Goal: Task Accomplishment & Management: Manage account settings

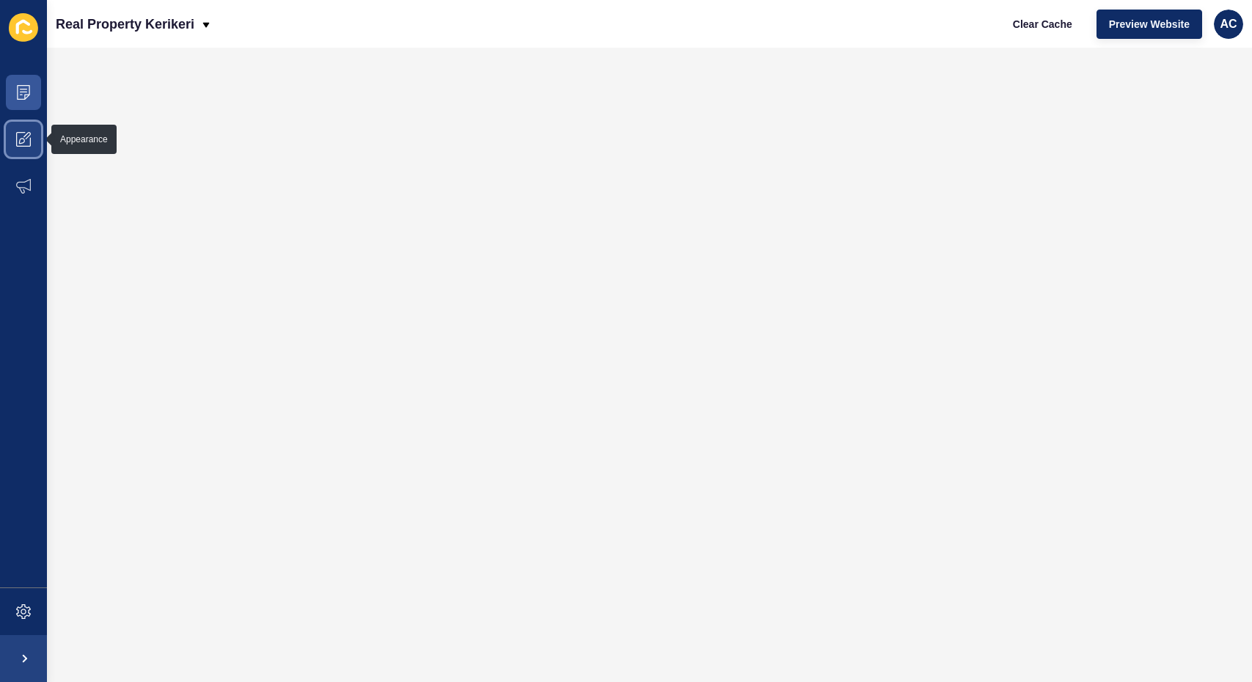
click at [26, 142] on icon at bounding box center [23, 139] width 15 height 15
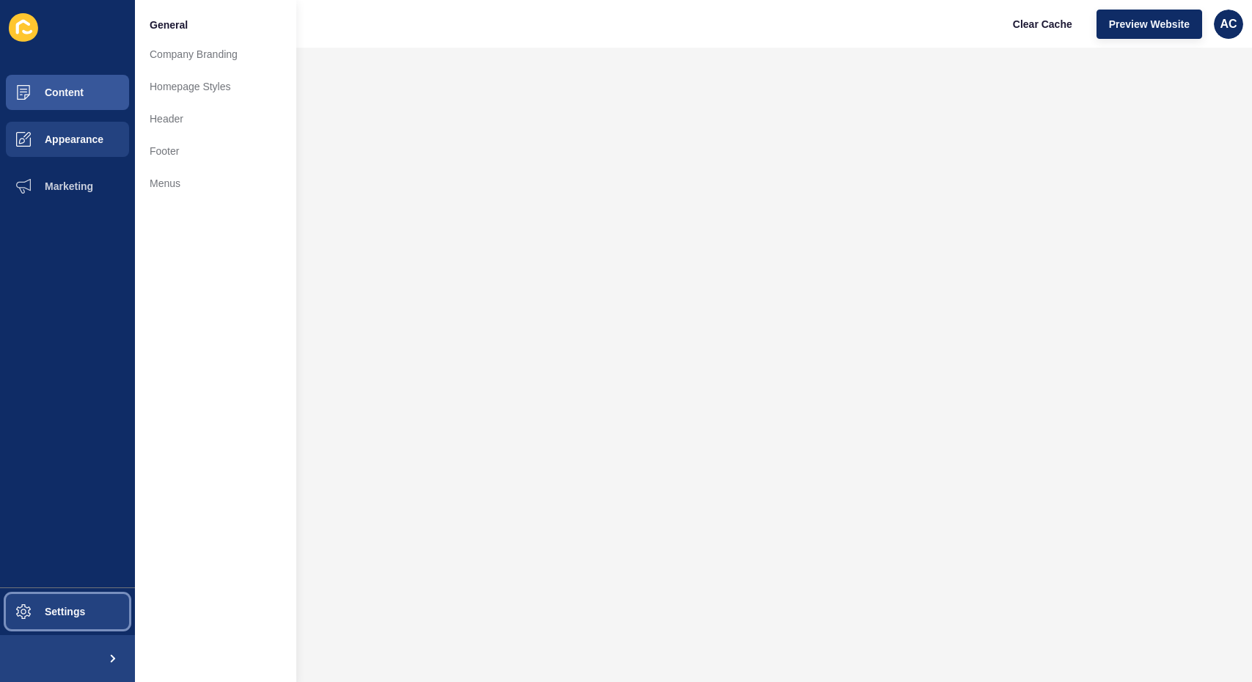
click at [45, 605] on span at bounding box center [23, 611] width 47 height 47
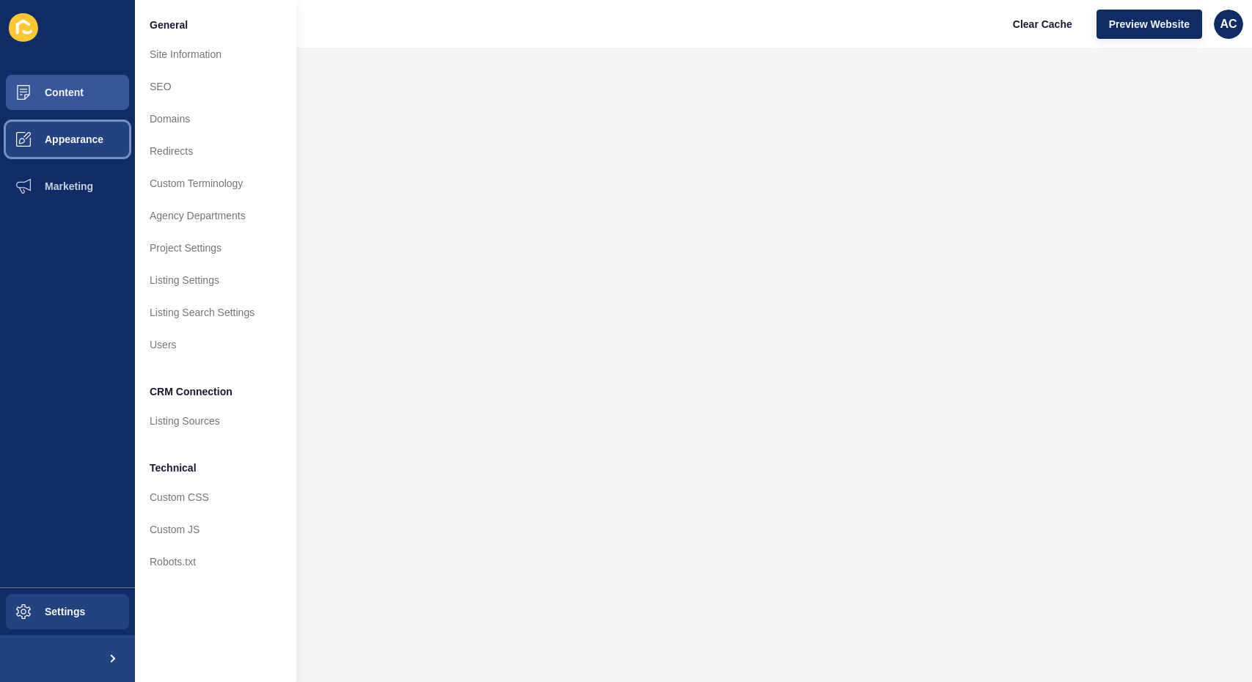
click at [89, 134] on span "Appearance" at bounding box center [51, 139] width 106 height 12
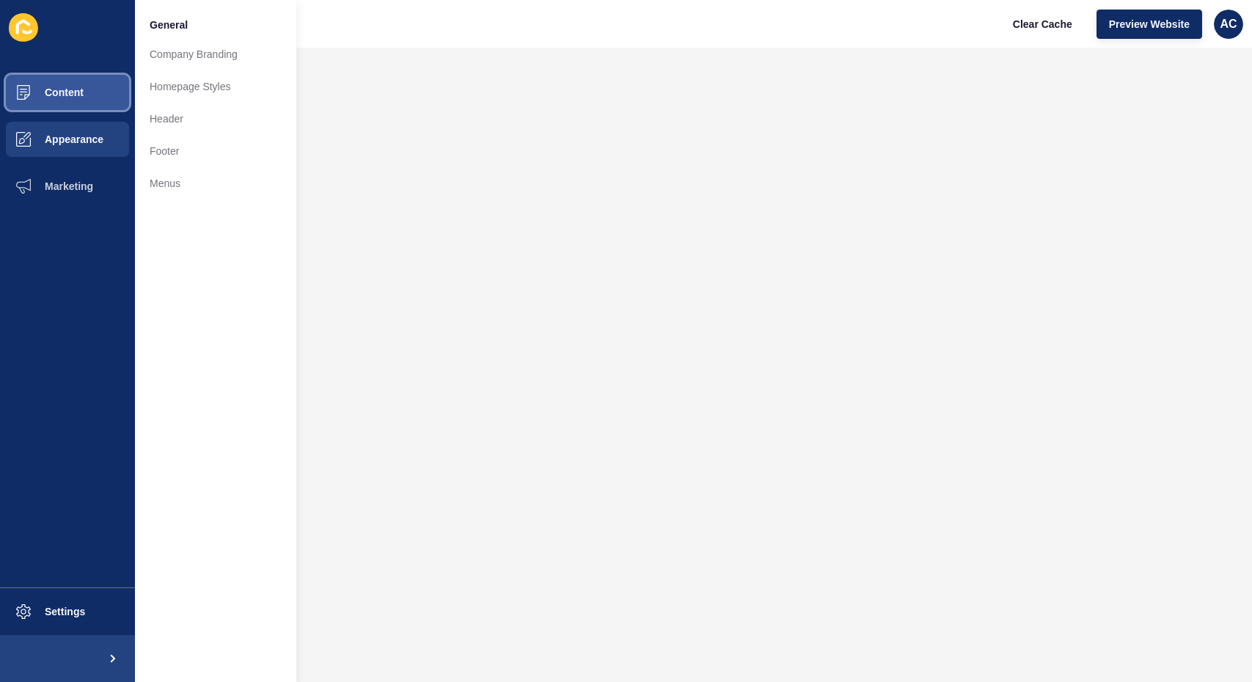
click at [57, 92] on span "Content" at bounding box center [41, 93] width 86 height 12
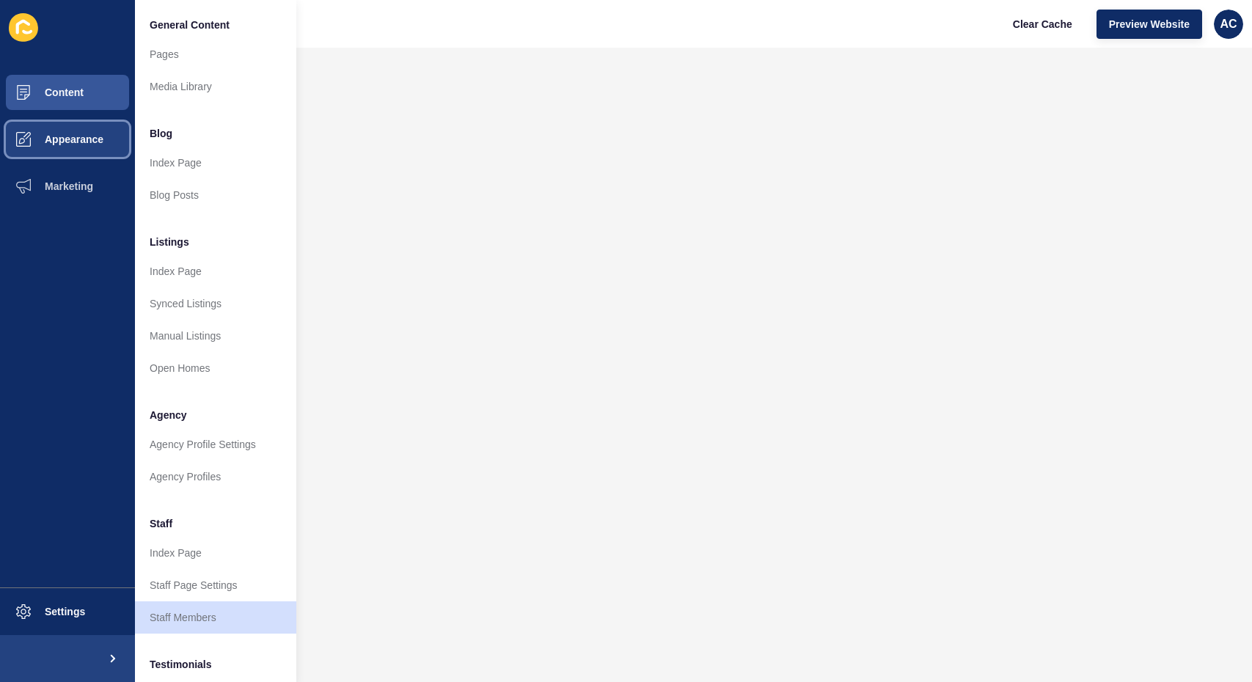
click at [68, 153] on button "Appearance" at bounding box center [67, 139] width 135 height 47
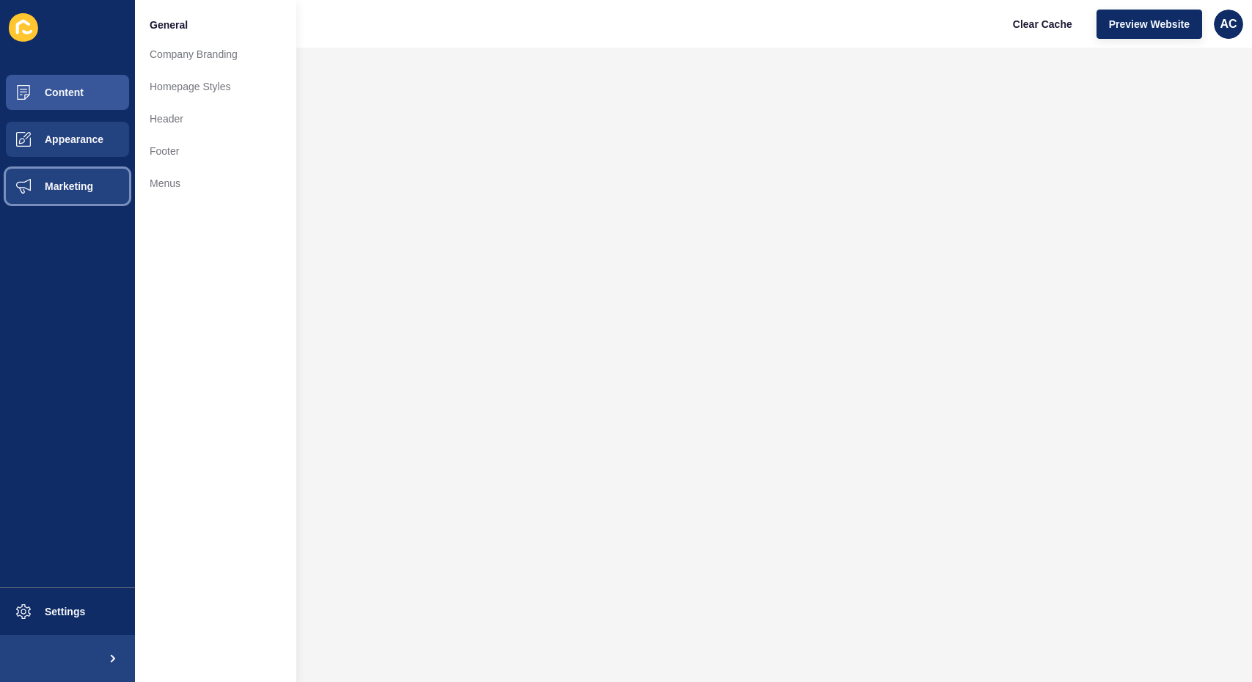
click at [62, 188] on span "Marketing" at bounding box center [45, 186] width 95 height 12
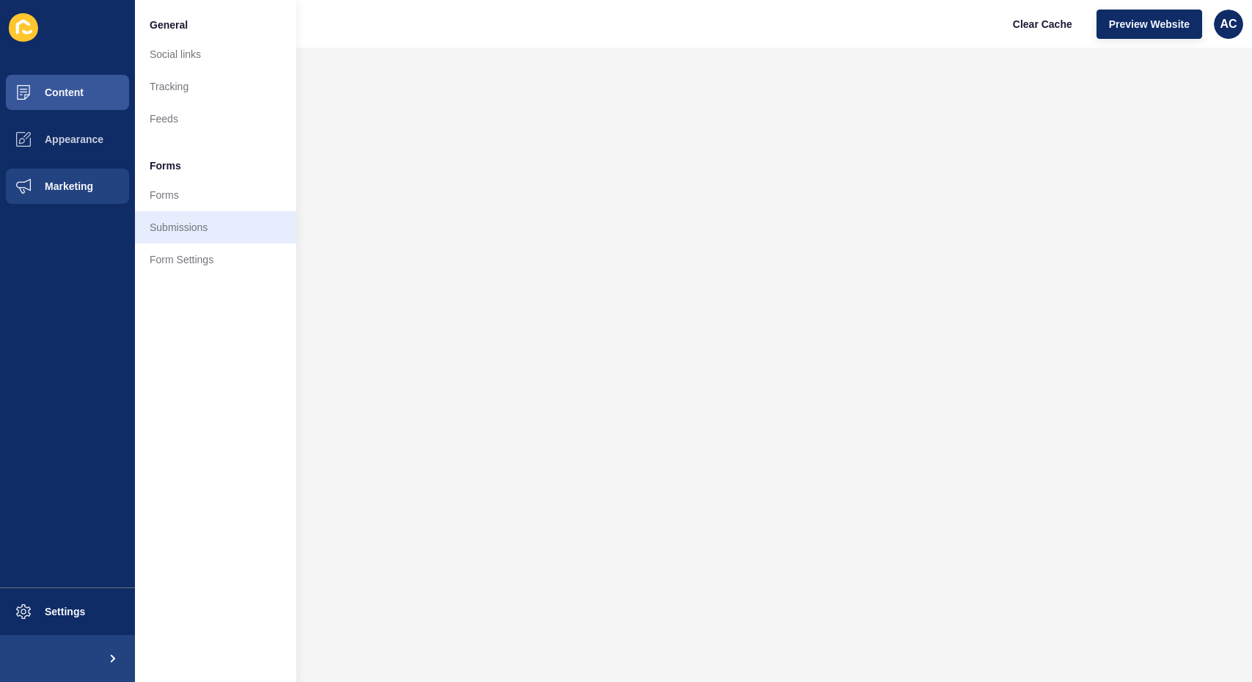
click at [188, 230] on link "Submissions" at bounding box center [215, 227] width 161 height 32
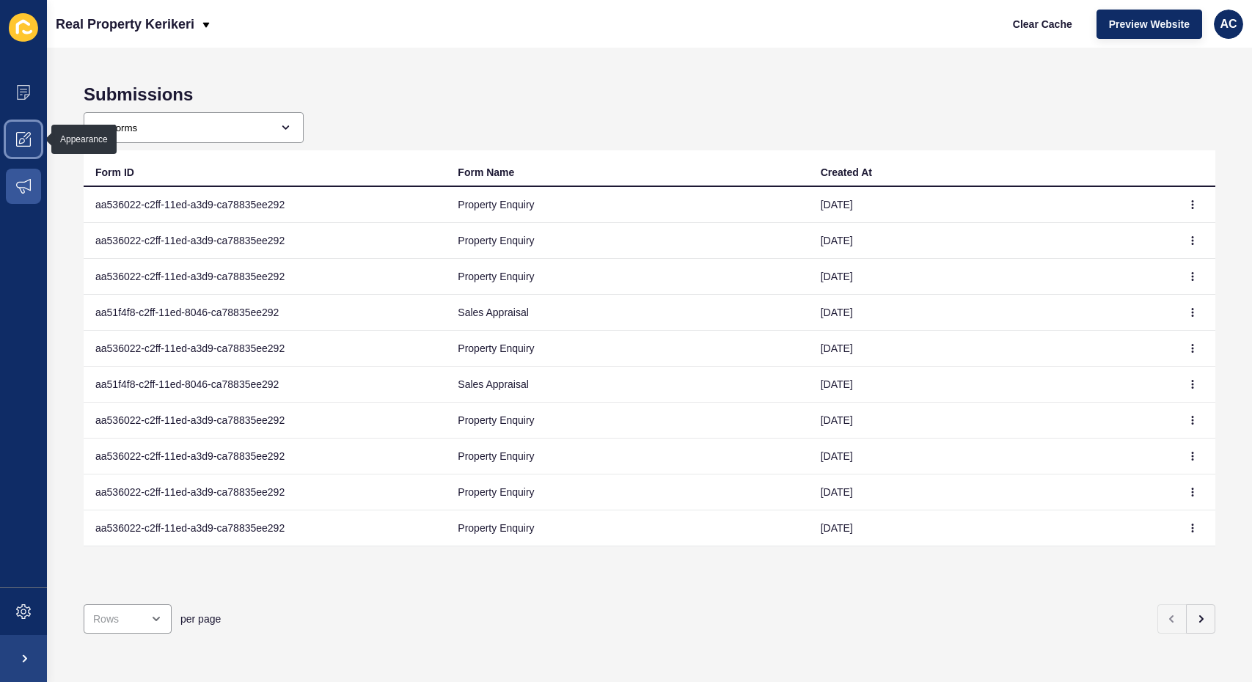
click at [34, 142] on span at bounding box center [23, 139] width 47 height 47
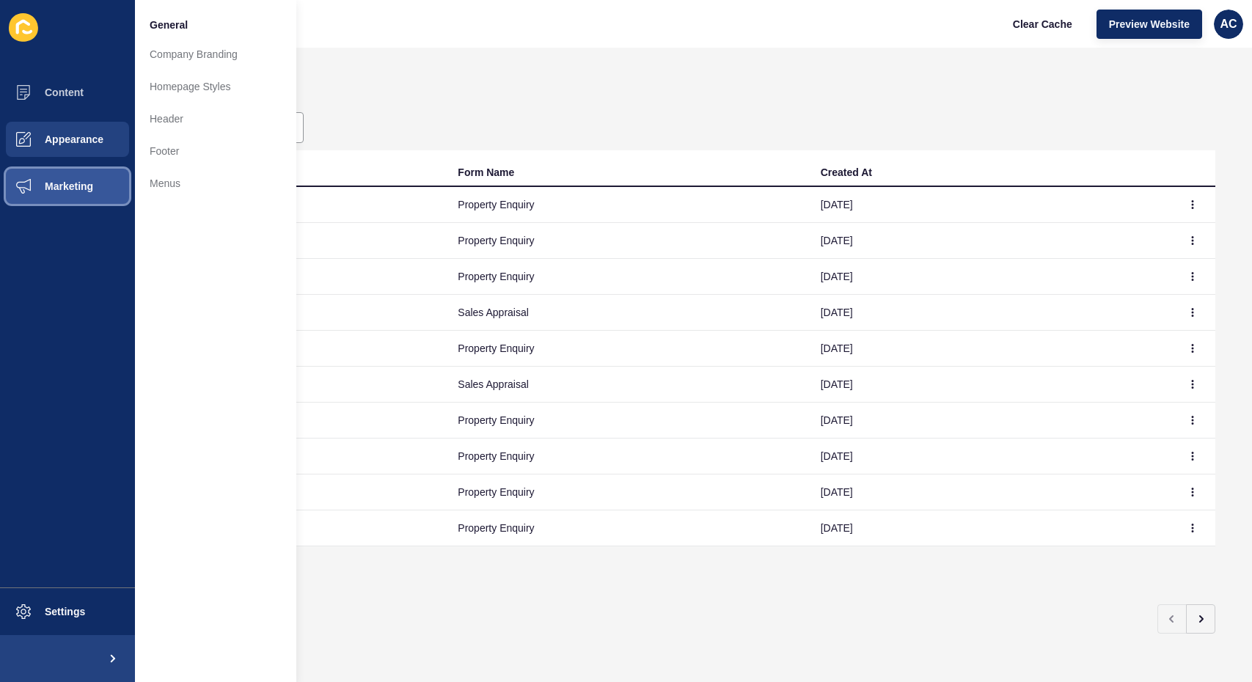
click at [63, 194] on button "Marketing" at bounding box center [67, 186] width 135 height 47
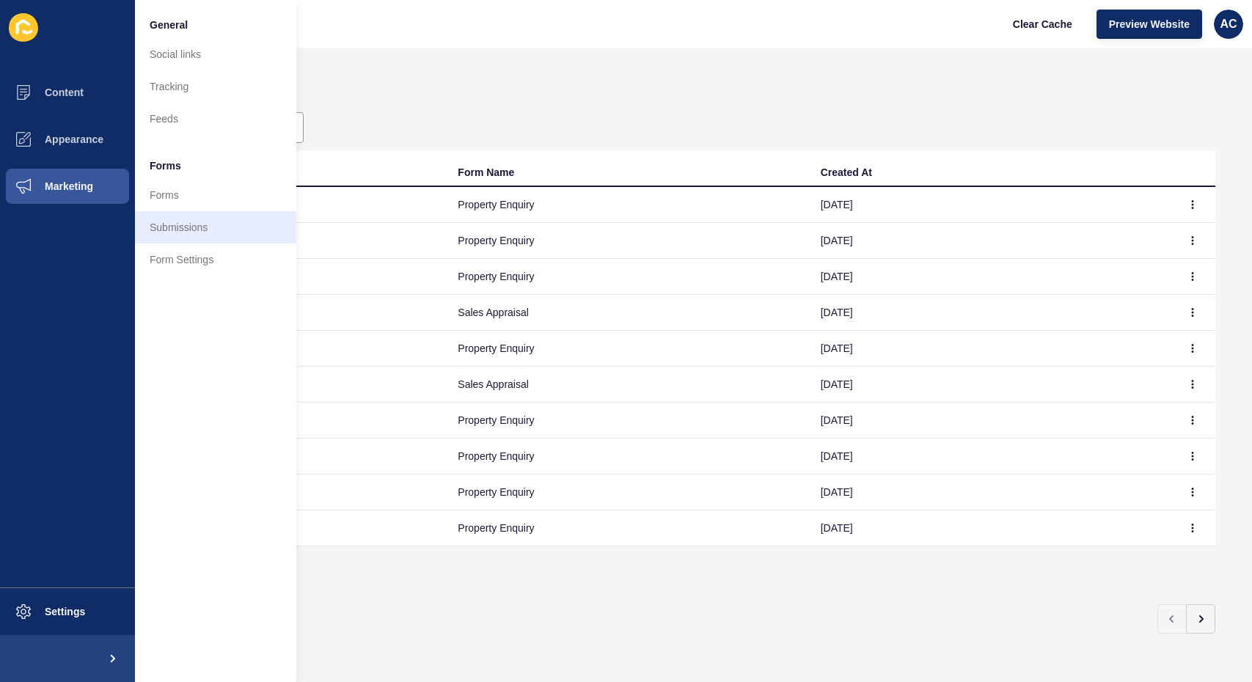
click at [180, 226] on link "Submissions" at bounding box center [215, 227] width 161 height 32
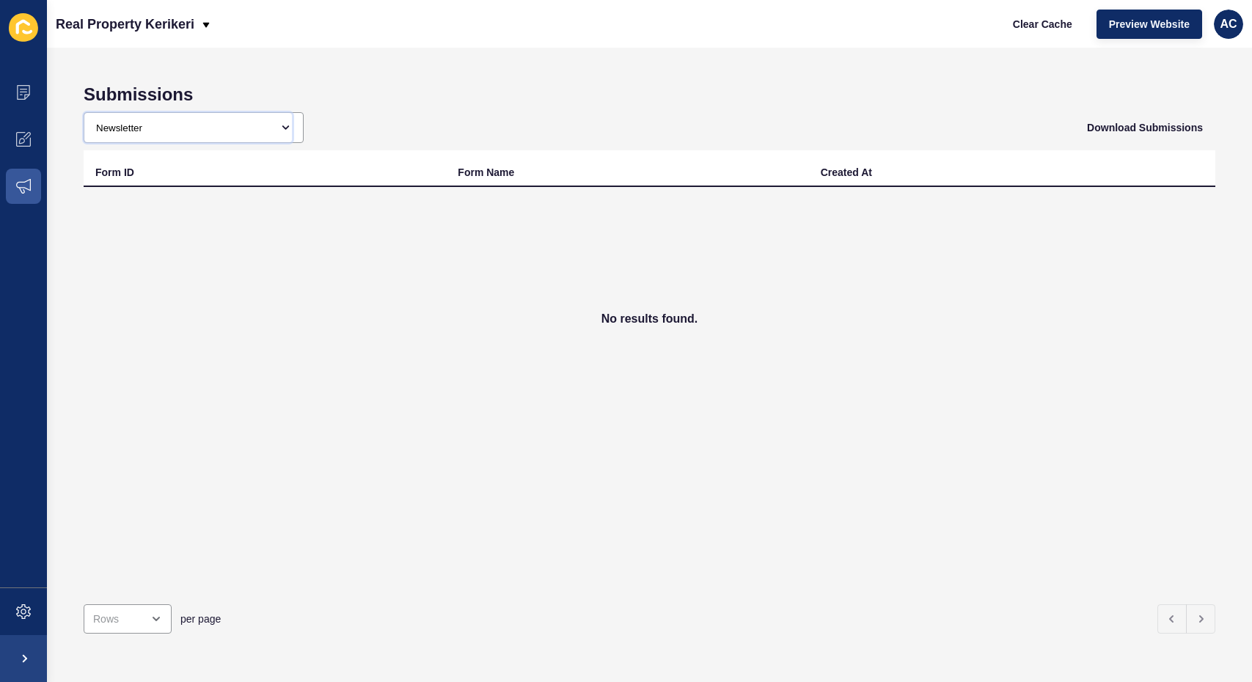
select select "489b3498-1b0d-11ee-84a6-9a45d2b46153"
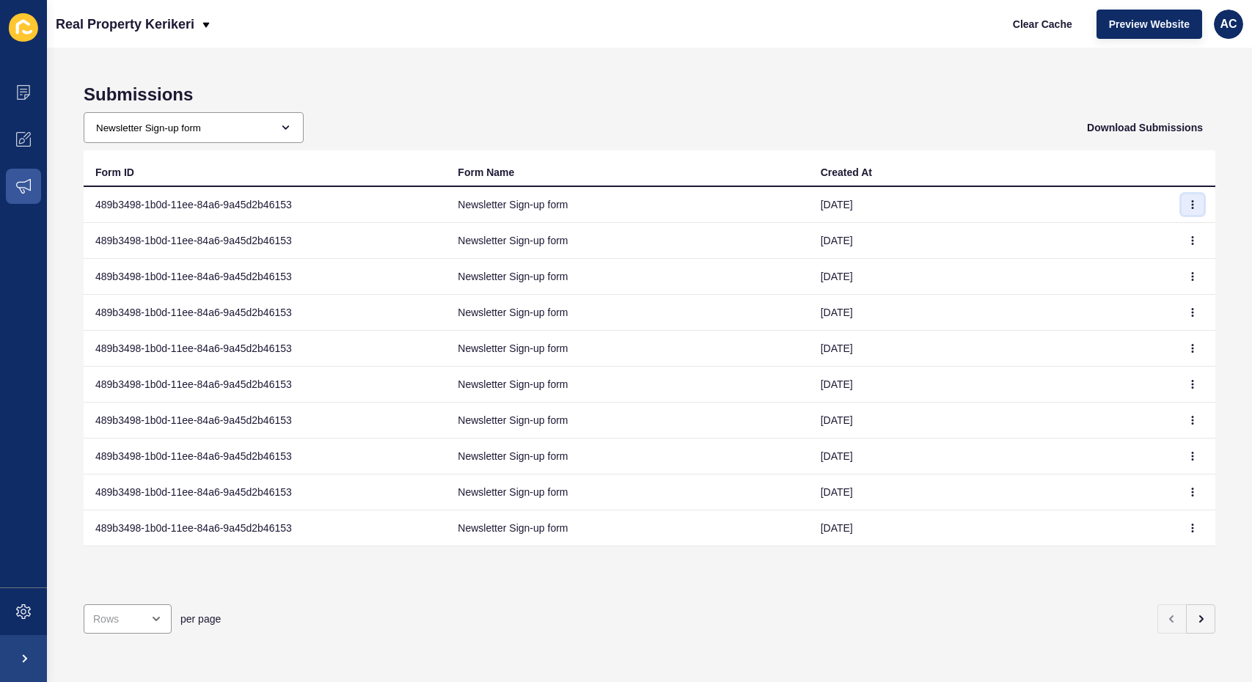
click at [1197, 207] on button "button" at bounding box center [1192, 204] width 22 height 21
click at [1174, 233] on link "View" at bounding box center [1152, 234] width 103 height 32
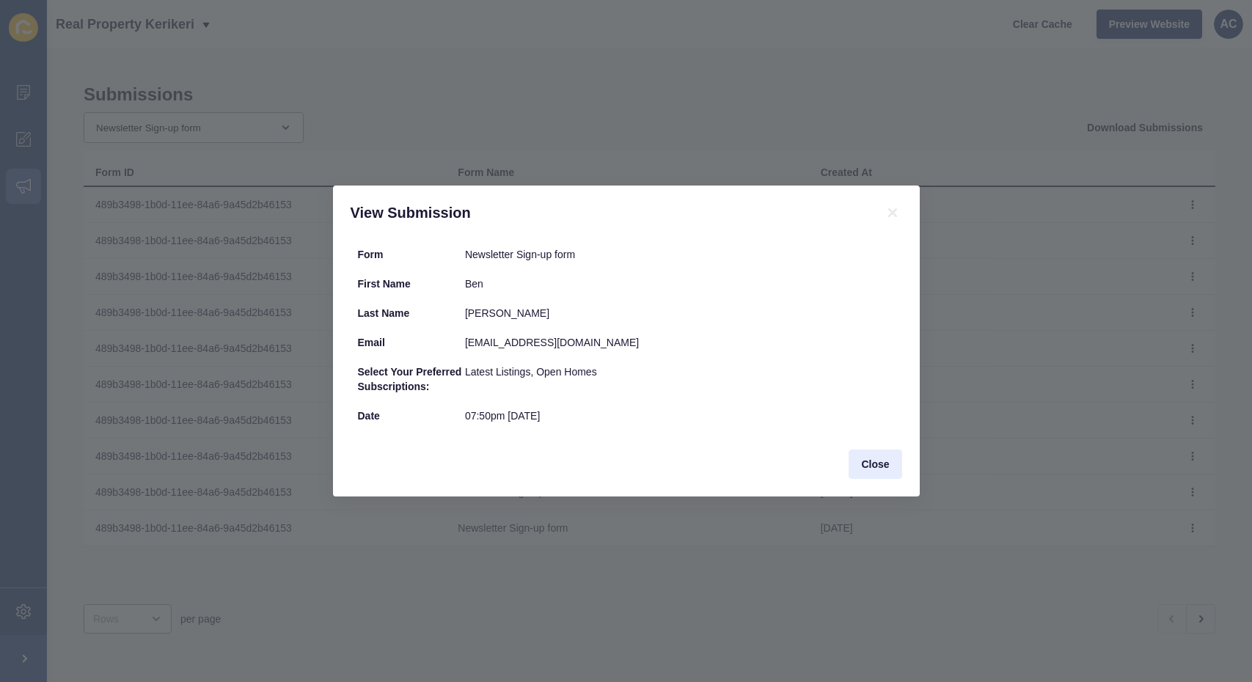
click at [880, 460] on span "Close" at bounding box center [875, 464] width 28 height 15
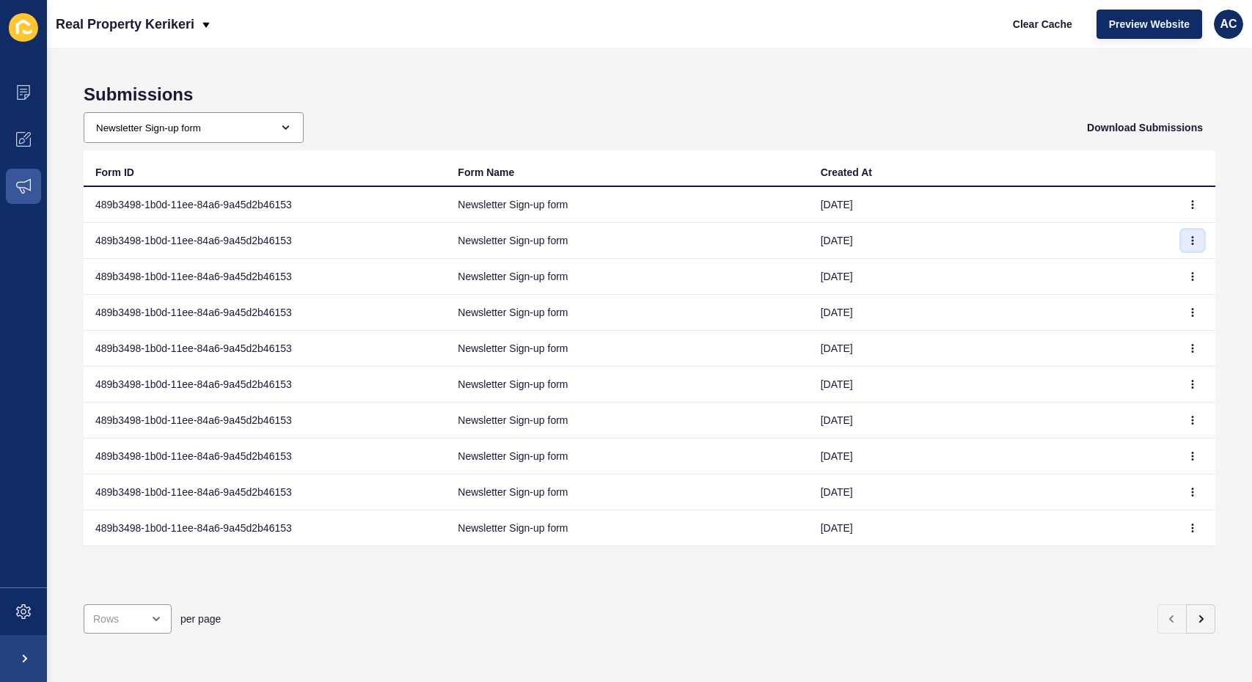
click at [1188, 241] on icon "button" at bounding box center [1192, 240] width 9 height 9
click at [1171, 275] on link "View" at bounding box center [1152, 270] width 103 height 32
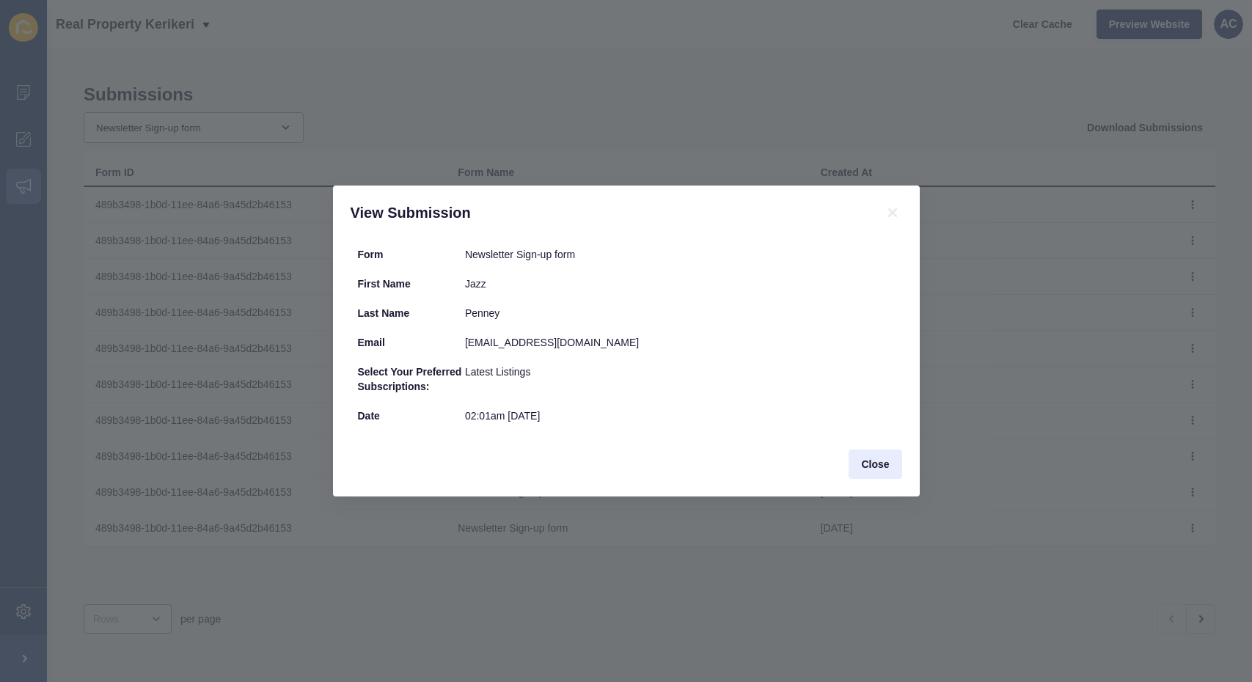
click at [884, 471] on span "Close" at bounding box center [875, 464] width 28 height 15
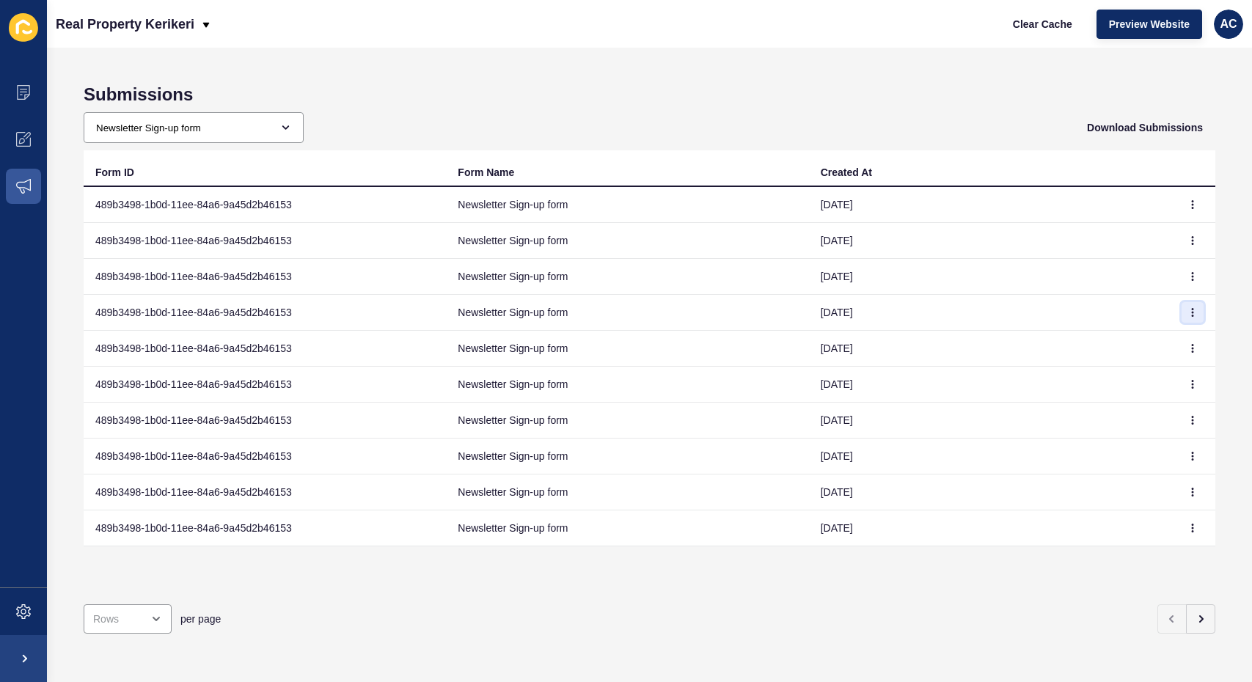
click at [1192, 312] on icon "button" at bounding box center [1192, 312] width 9 height 9
click at [1166, 340] on link "View" at bounding box center [1152, 342] width 103 height 32
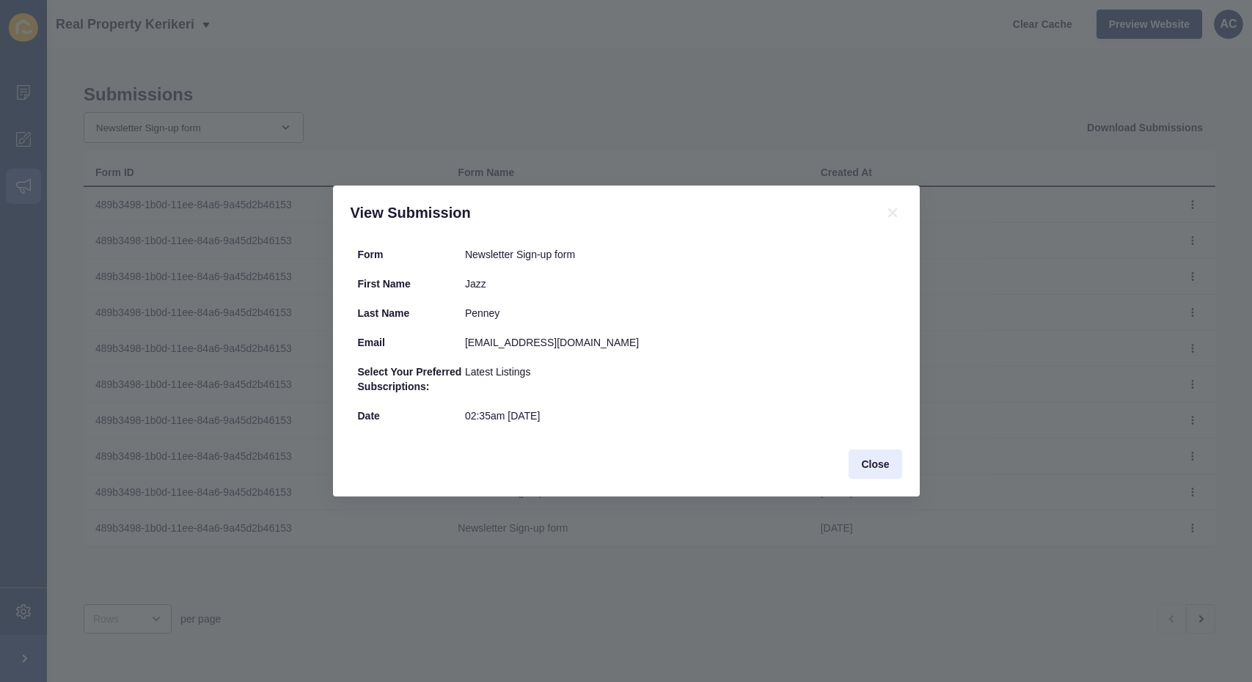
click at [880, 465] on span "Close" at bounding box center [875, 464] width 28 height 15
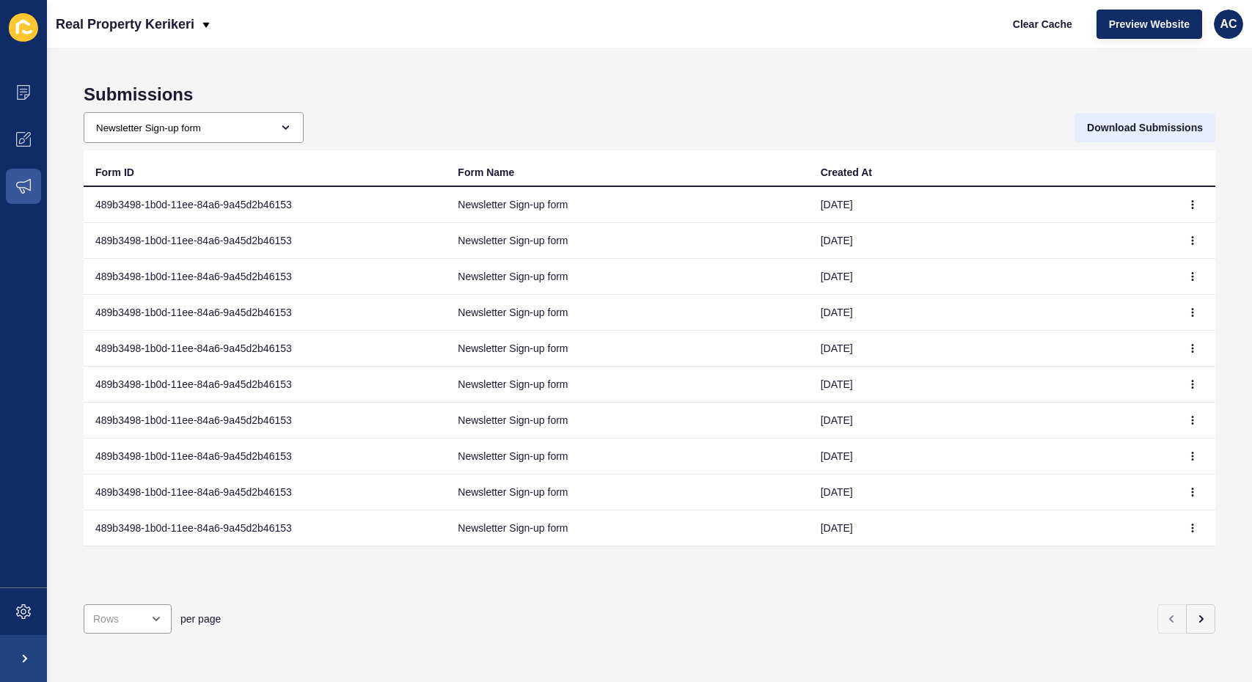
click at [1106, 127] on span "Download Submissions" at bounding box center [1145, 127] width 116 height 15
